Goal: Task Accomplishment & Management: Use online tool/utility

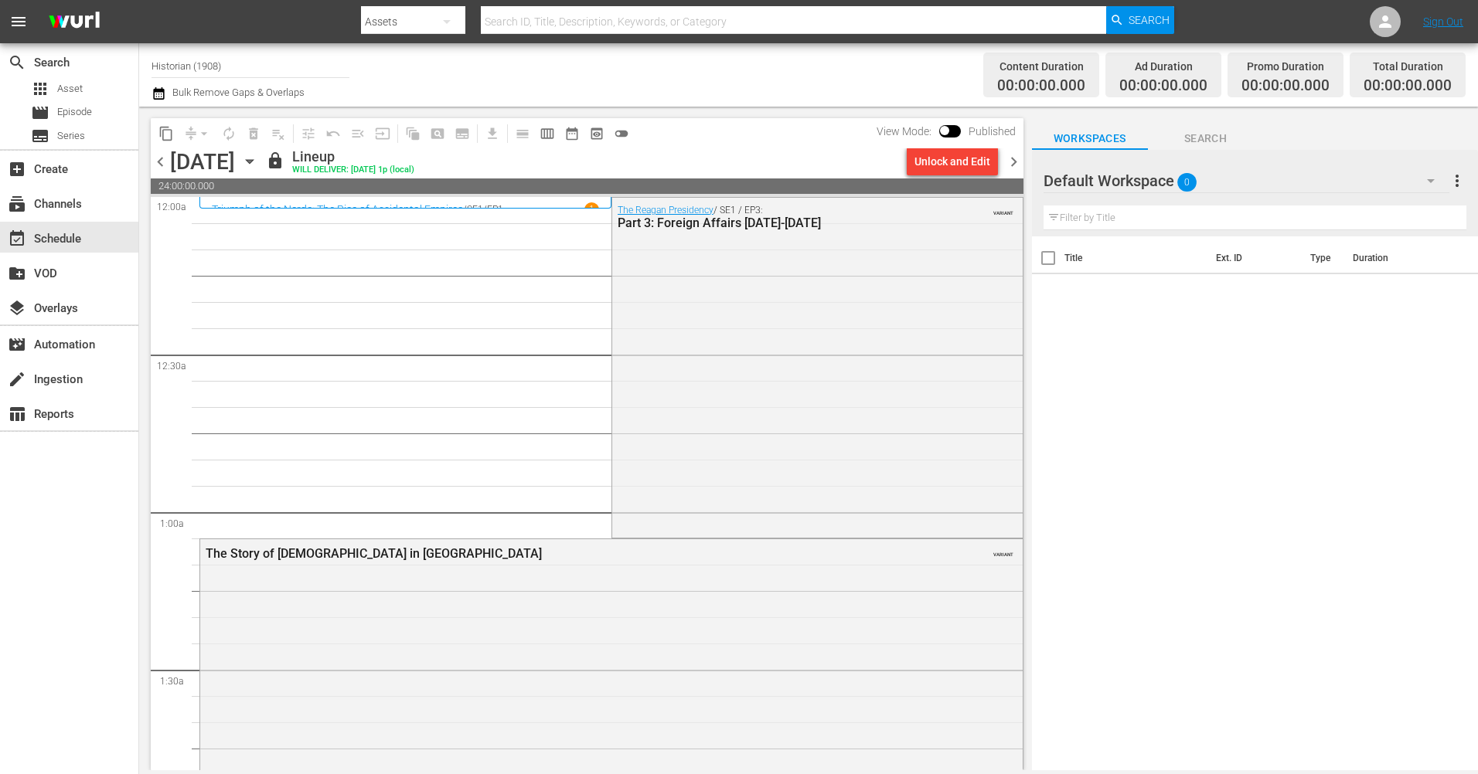
click at [159, 163] on span "chevron_left" at bounding box center [160, 161] width 19 height 19
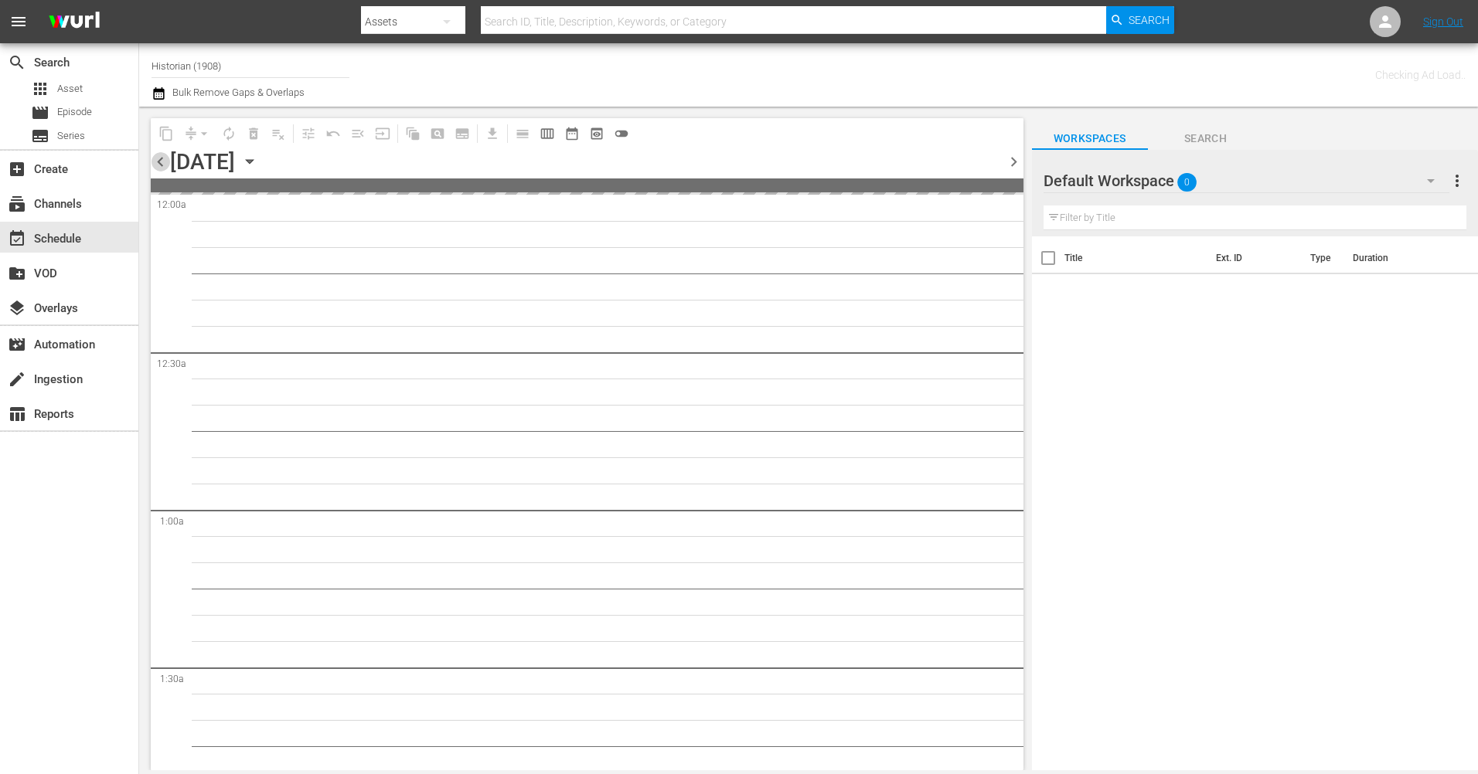
click at [159, 163] on span "chevron_left" at bounding box center [160, 161] width 19 height 19
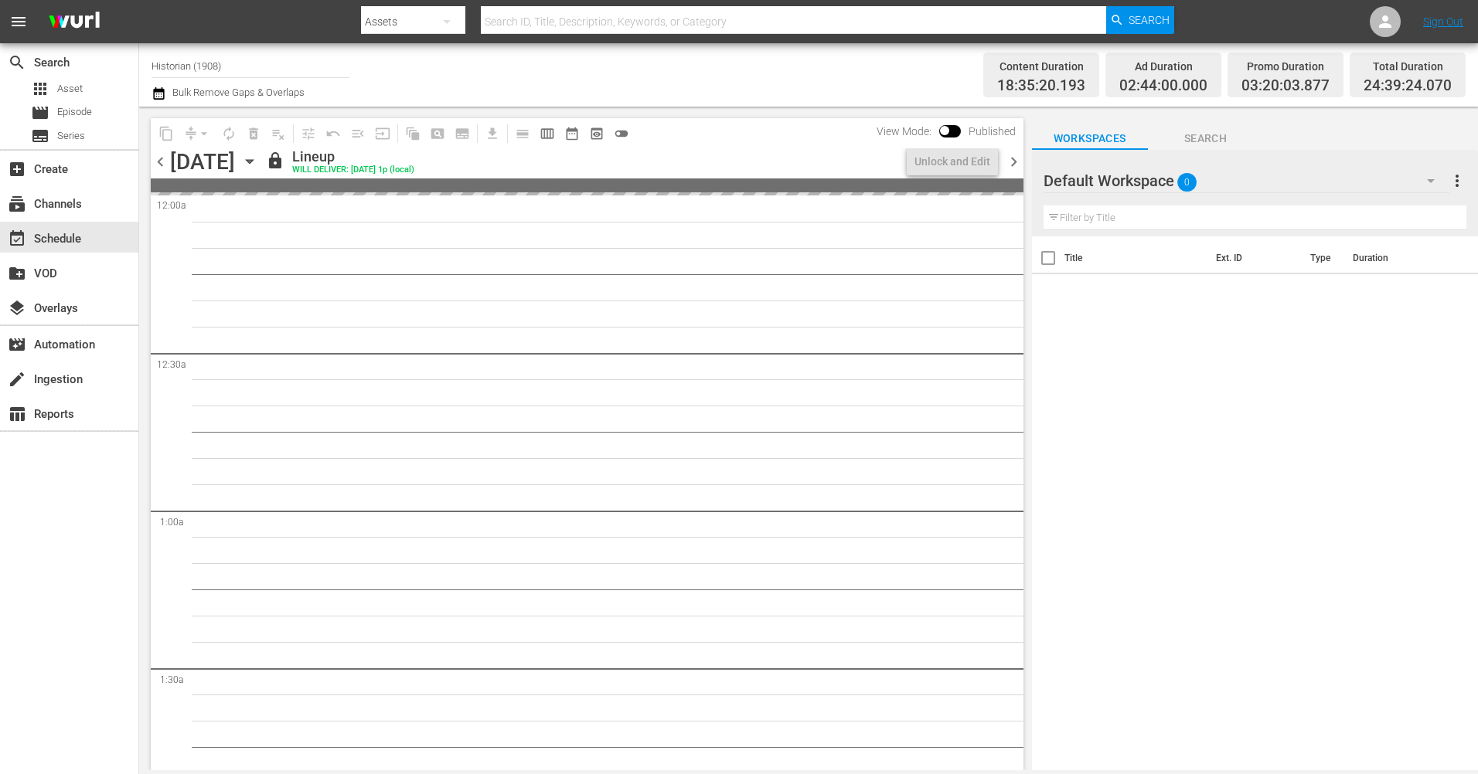
click at [1015, 172] on div "chevron_left Saturday, October 11th October 11th lock Lineup WILL DELIVER: 10/1…" at bounding box center [587, 163] width 872 height 30
click at [1012, 163] on span "chevron_right" at bounding box center [1013, 161] width 19 height 19
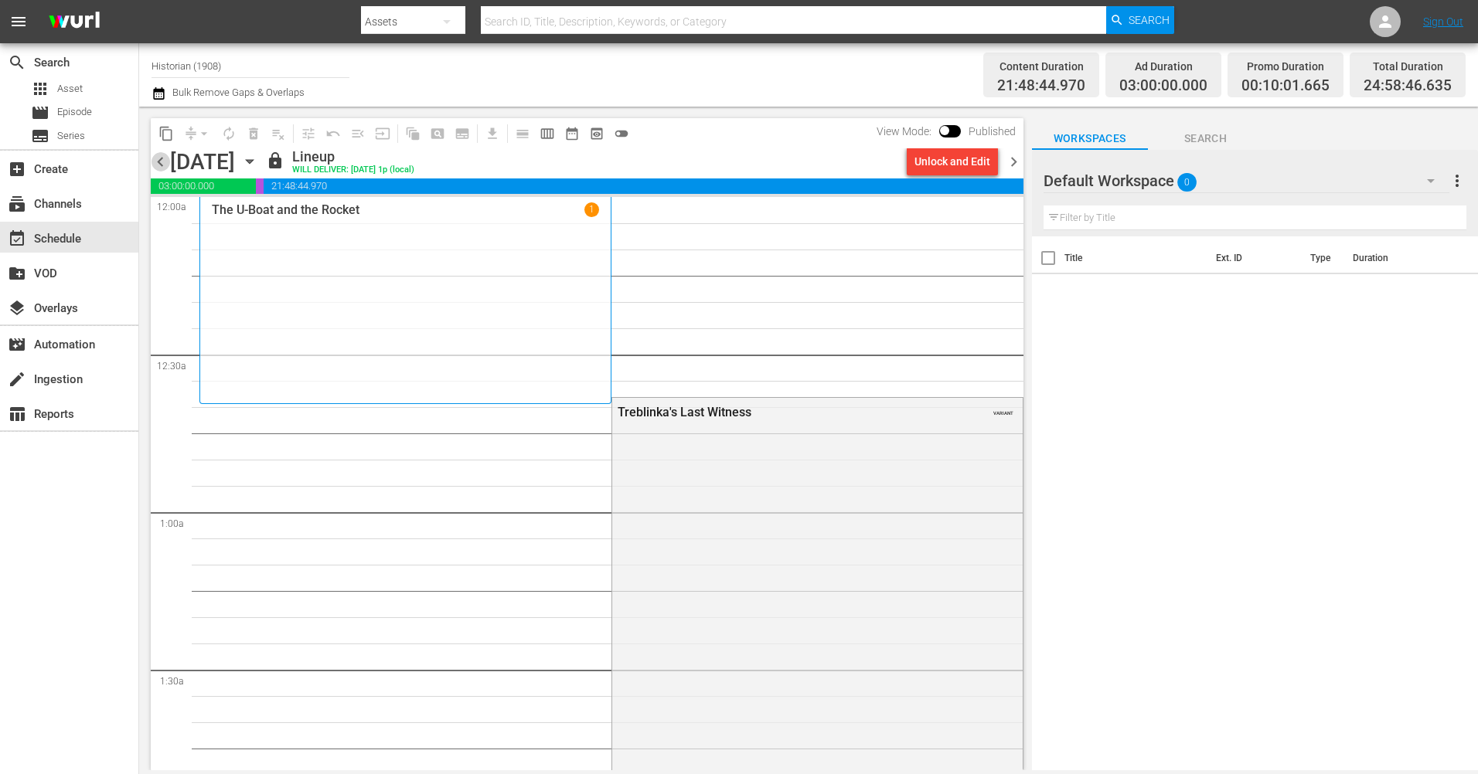
click at [161, 165] on span "chevron_left" at bounding box center [160, 161] width 19 height 19
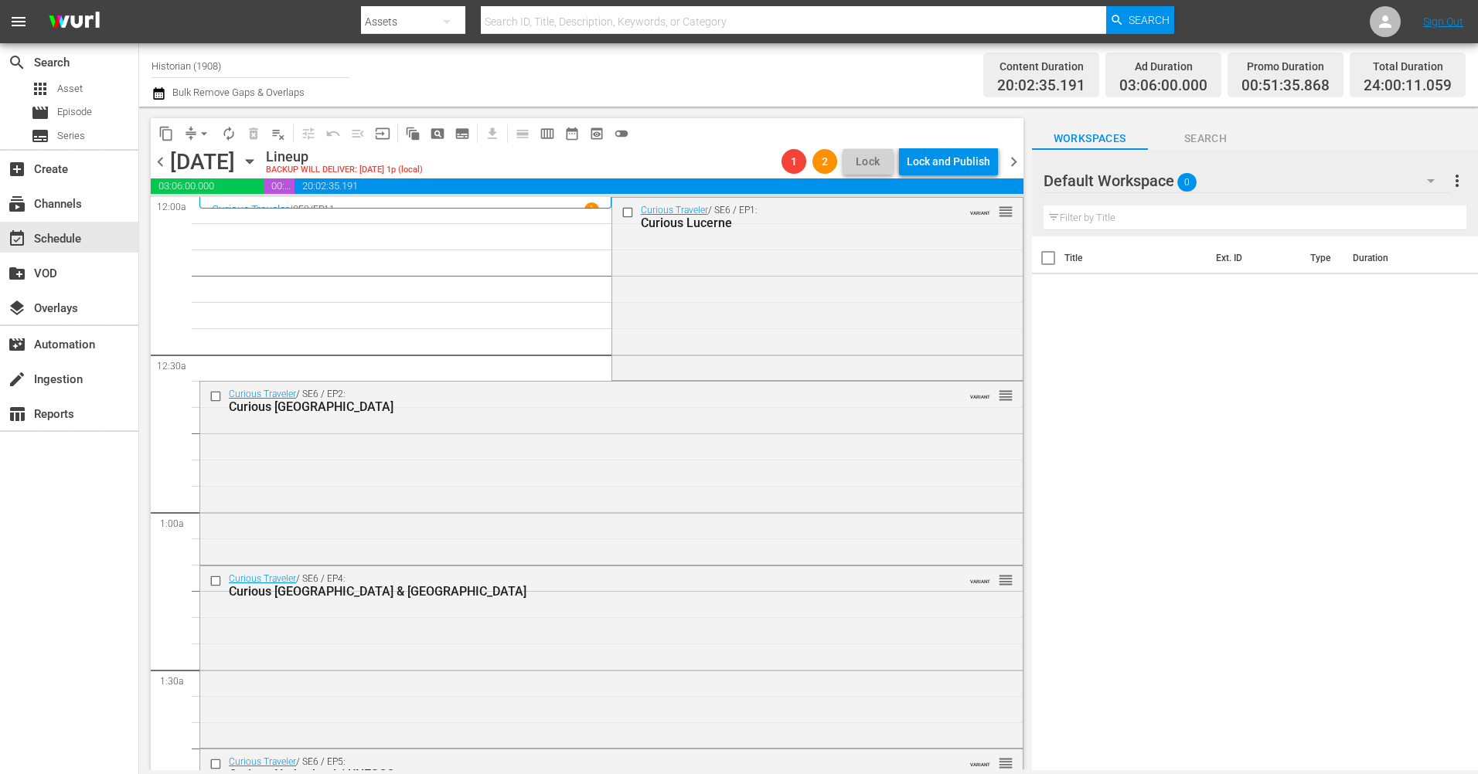
click at [1016, 157] on span "chevron_right" at bounding box center [1013, 161] width 19 height 19
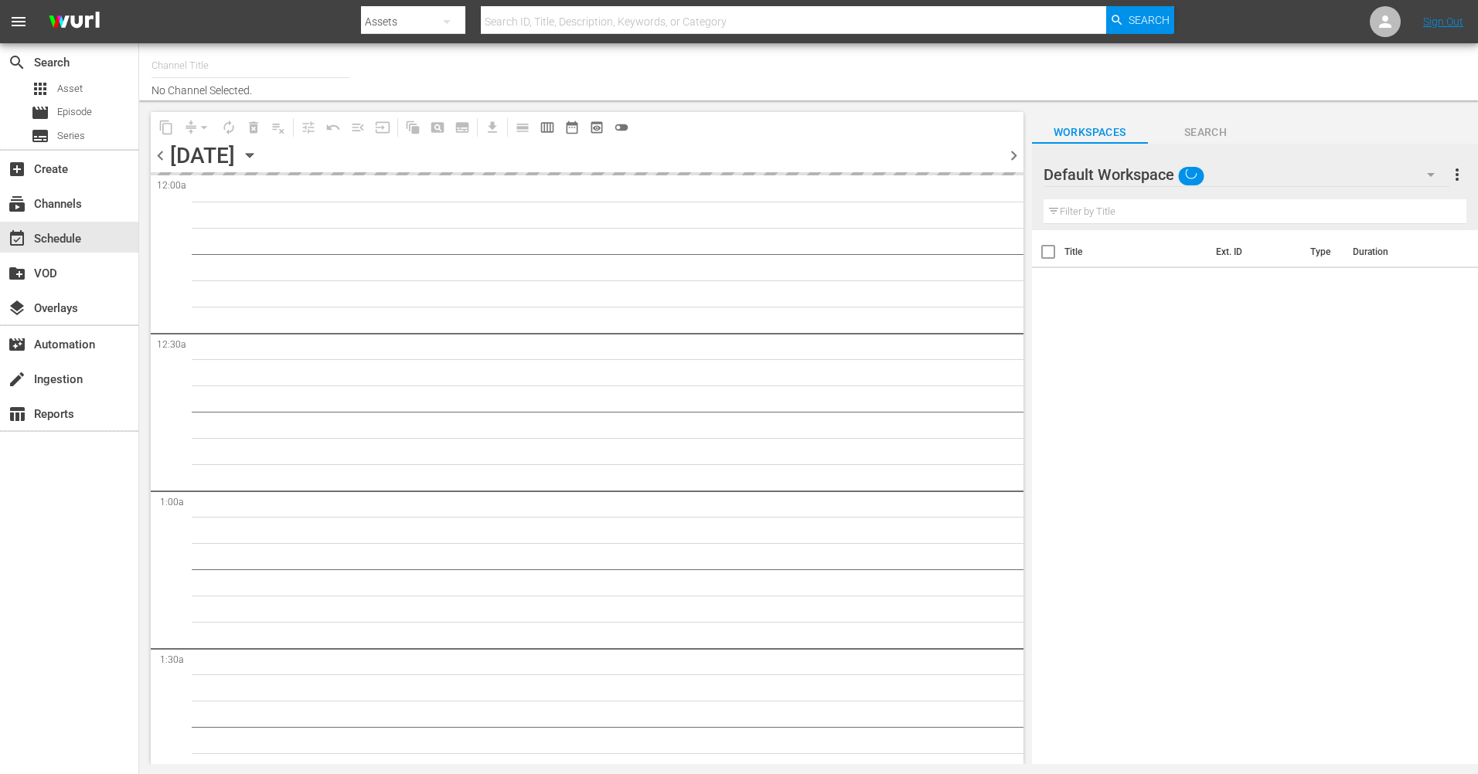
type input "Historian (1908)"
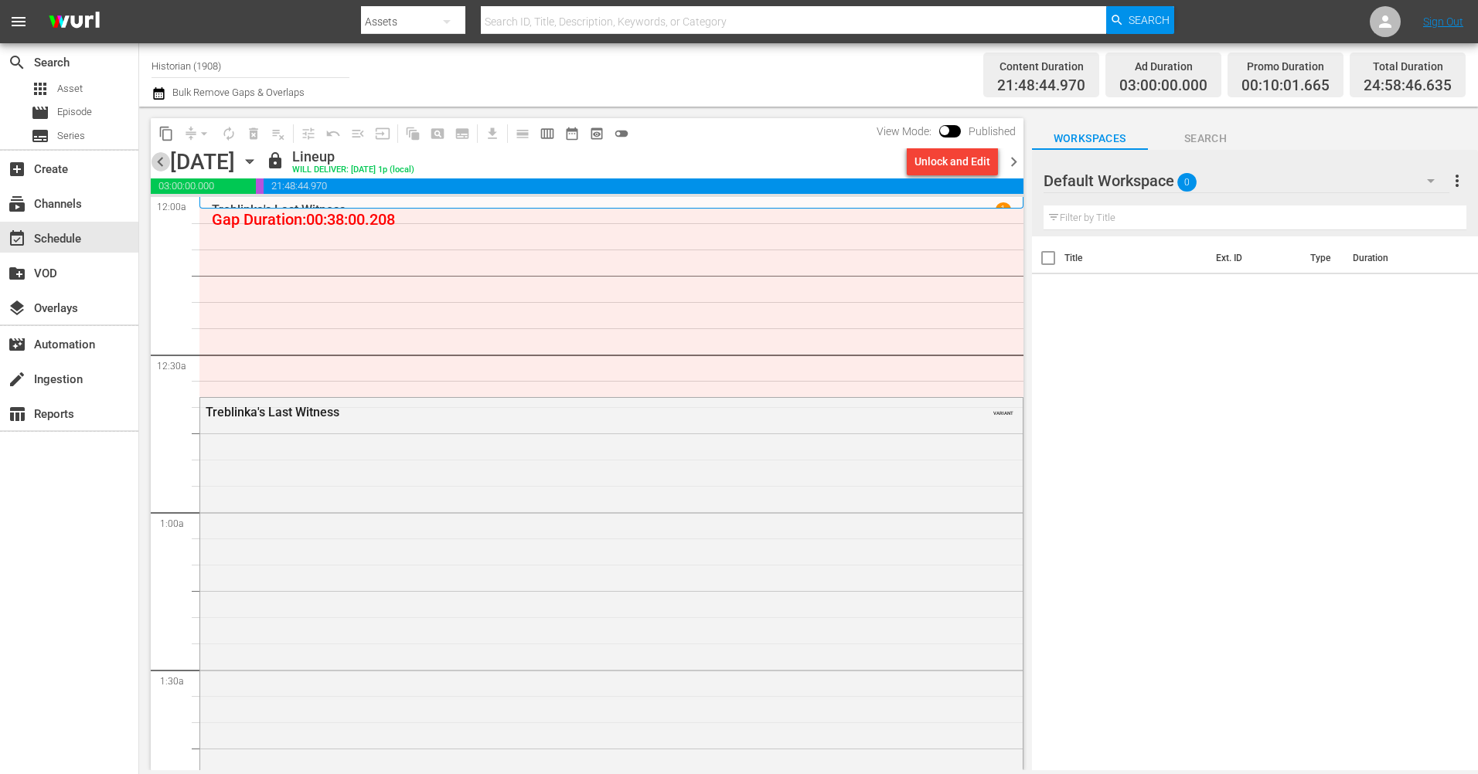
click at [162, 164] on span "chevron_left" at bounding box center [160, 161] width 19 height 19
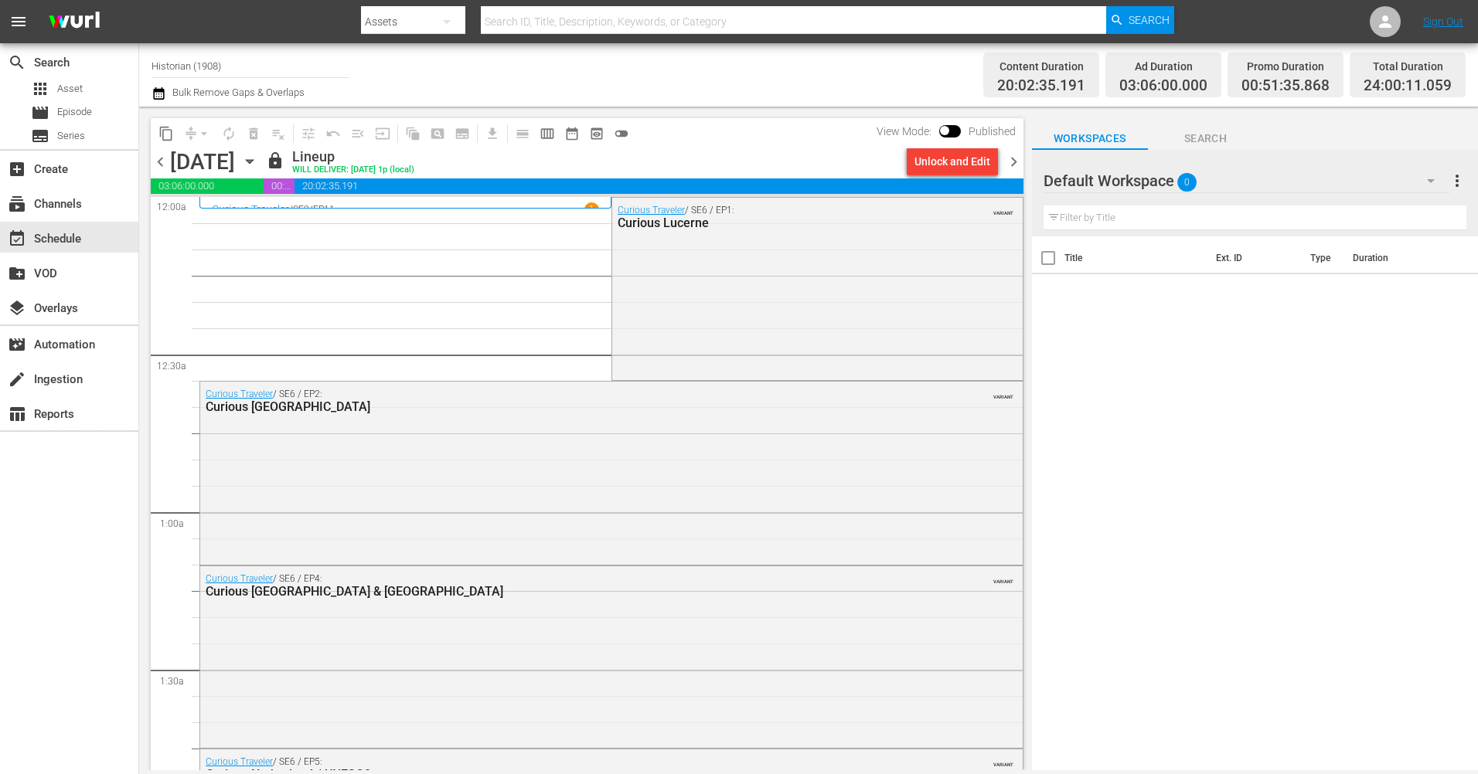
click at [1009, 169] on span "chevron_right" at bounding box center [1013, 161] width 19 height 19
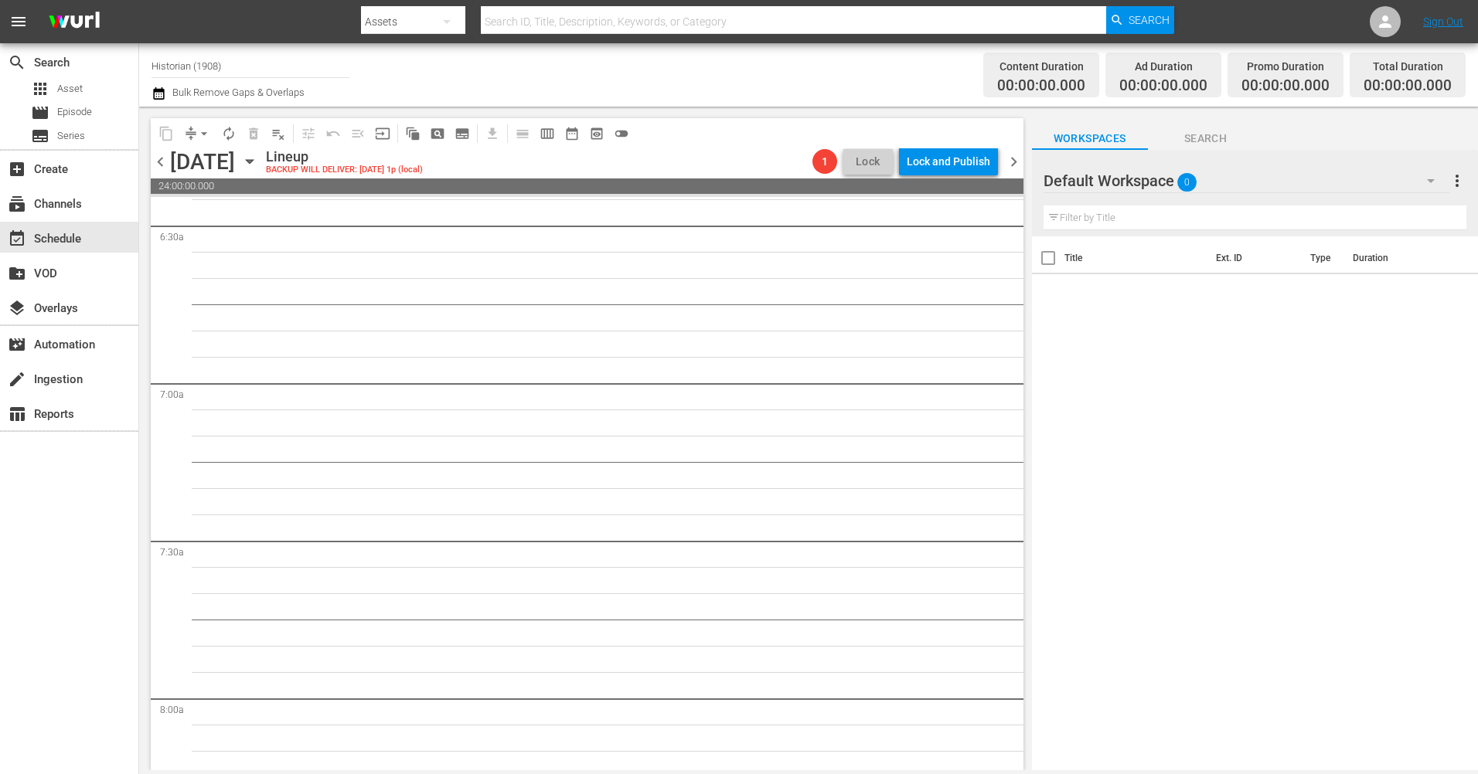
scroll to position [2164, 0]
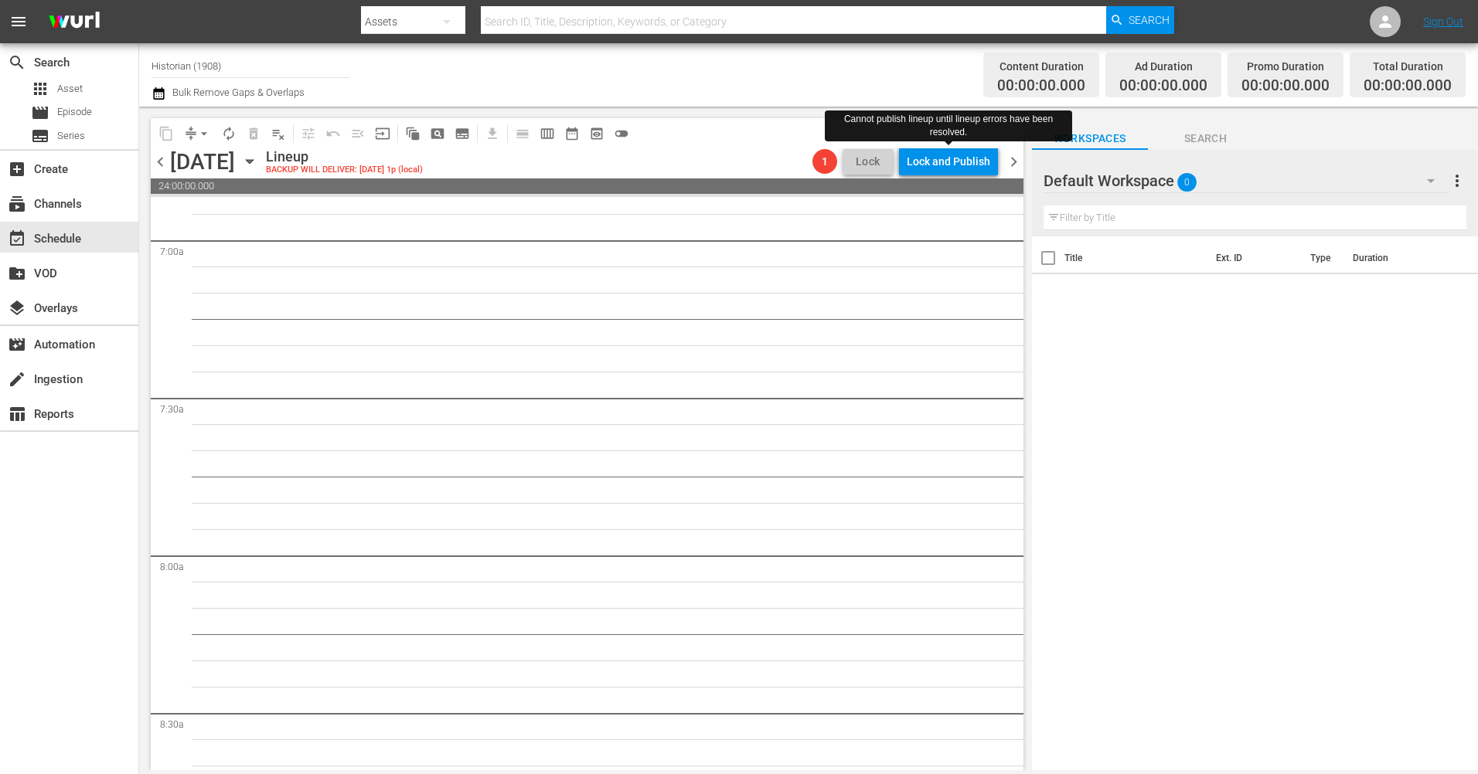
click at [1008, 156] on span "chevron_right" at bounding box center [1013, 161] width 19 height 19
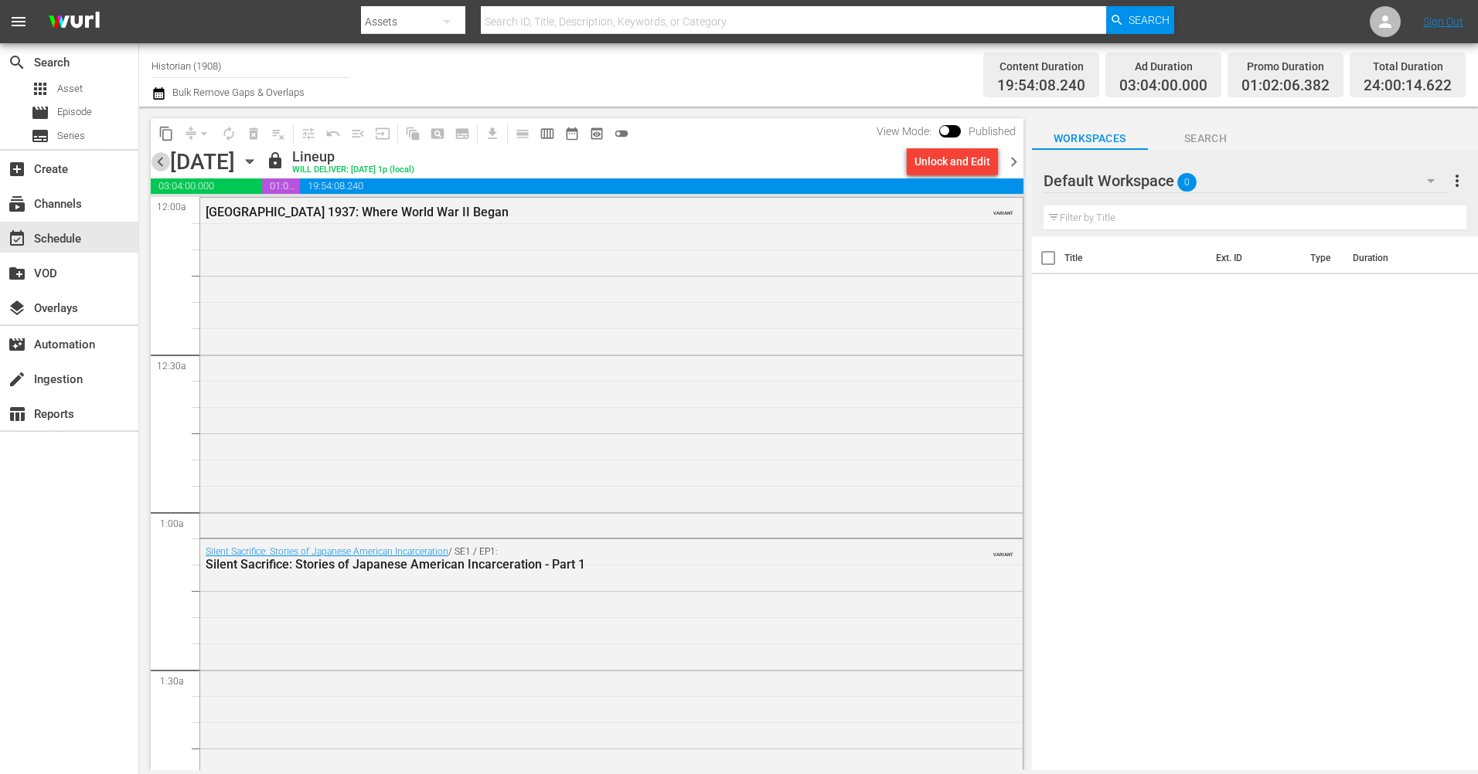
click at [158, 158] on span "chevron_left" at bounding box center [160, 161] width 19 height 19
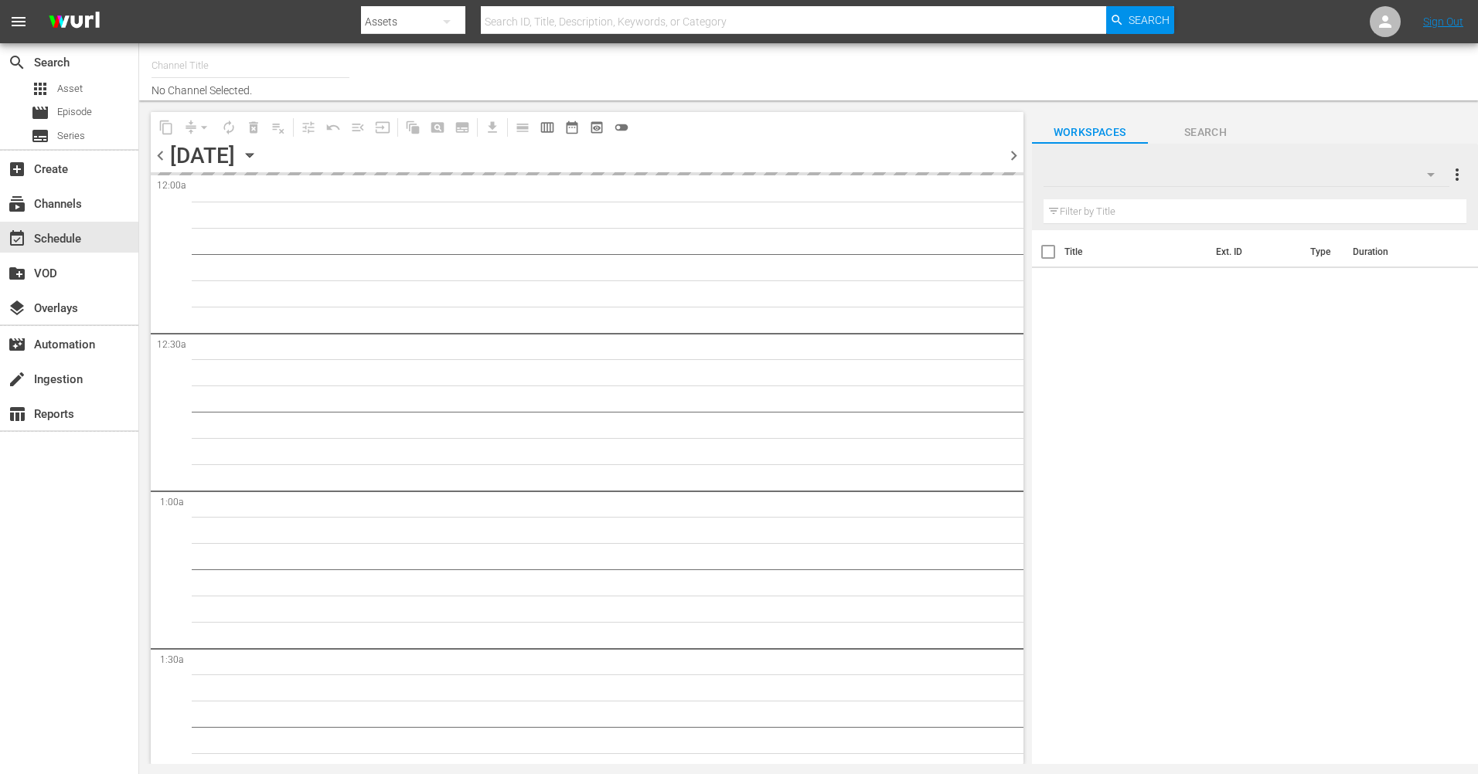
type input "Historian (1908)"
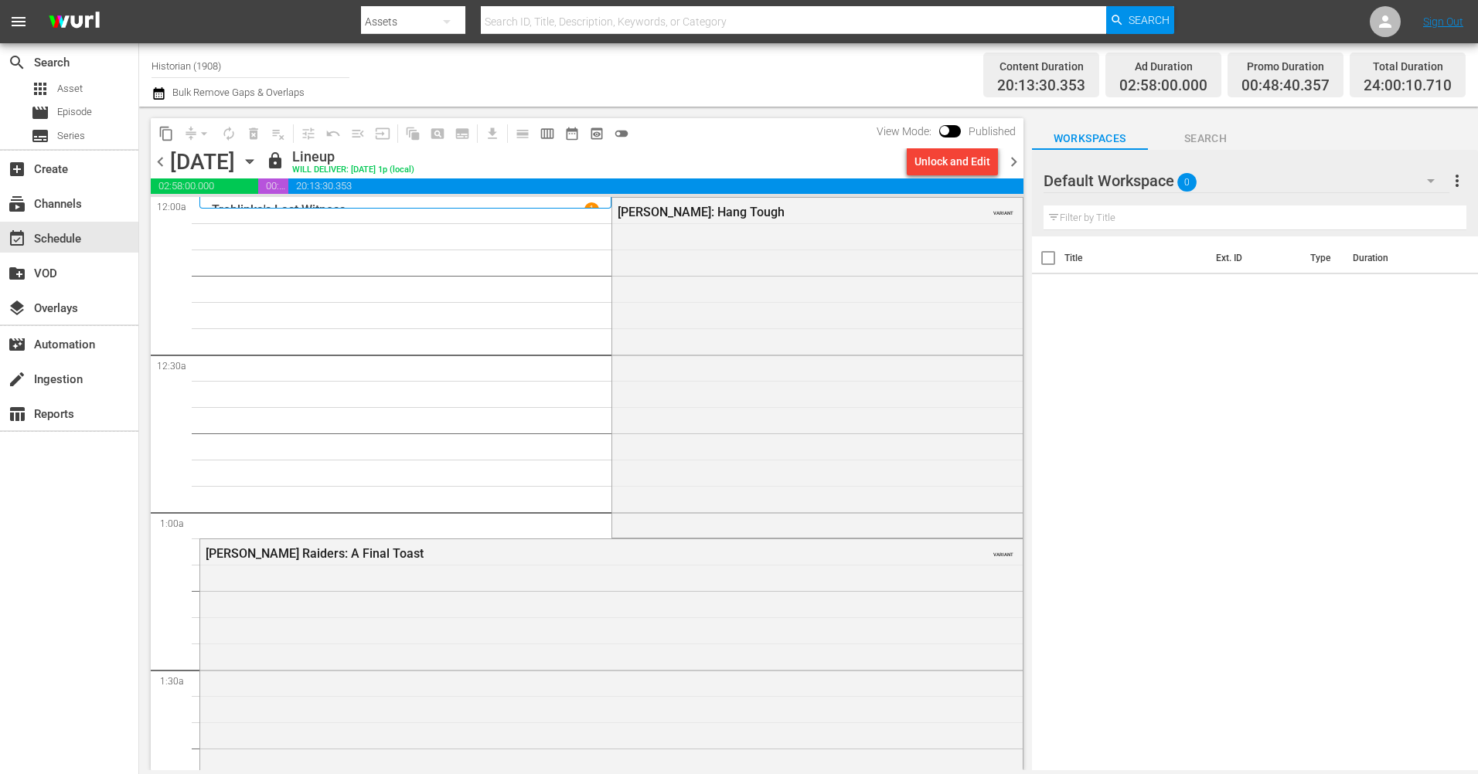
click at [1013, 160] on span "chevron_right" at bounding box center [1013, 161] width 19 height 19
